Goal: Browse casually: Explore the website without a specific task or goal

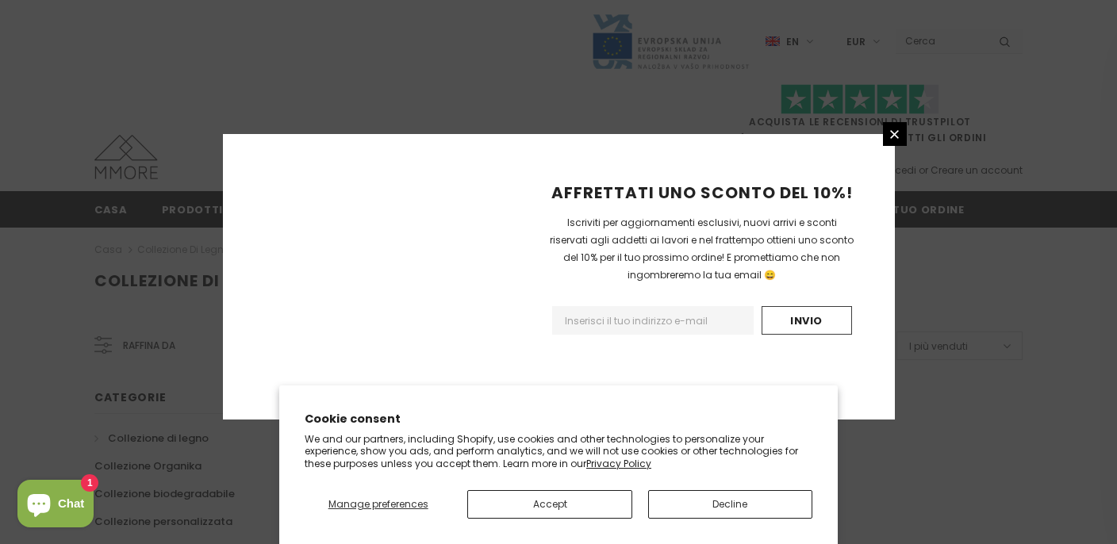
scroll to position [1082, 0]
